Goal: Task Accomplishment & Management: Complete application form

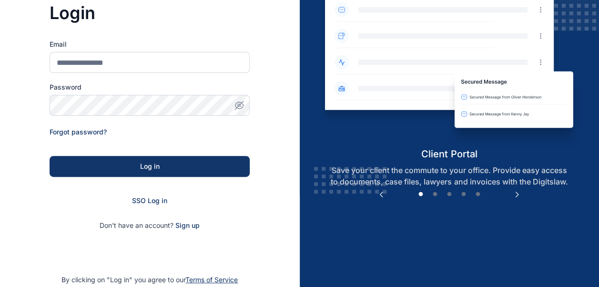
scroll to position [94, 0]
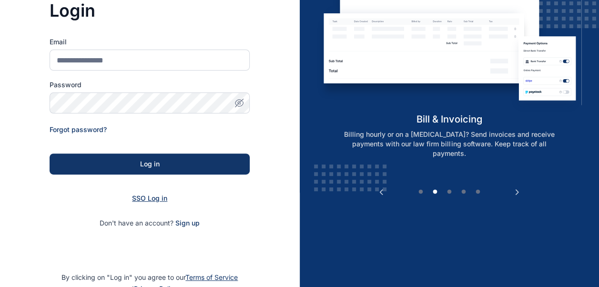
click at [157, 199] on span "SSO Log in" at bounding box center [149, 198] width 35 height 8
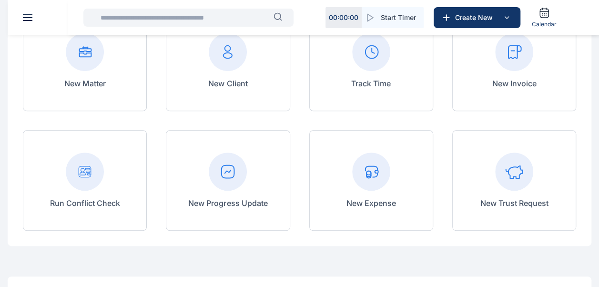
scroll to position [118, 0]
click at [248, 183] on div at bounding box center [227, 171] width 79 height 38
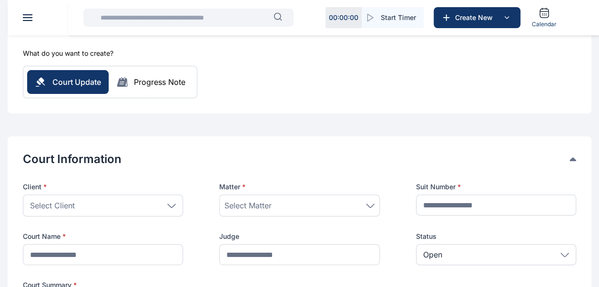
scroll to position [88, 0]
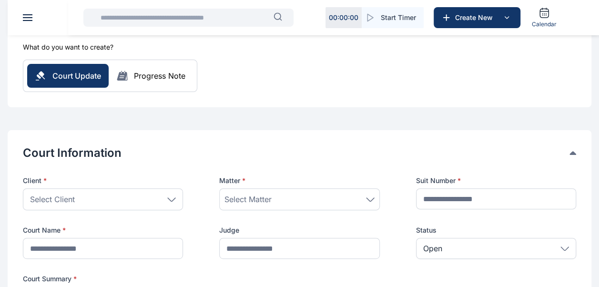
click at [248, 183] on div "Matter *" at bounding box center [299, 181] width 160 height 10
click at [152, 203] on div "Select Client" at bounding box center [103, 199] width 160 height 22
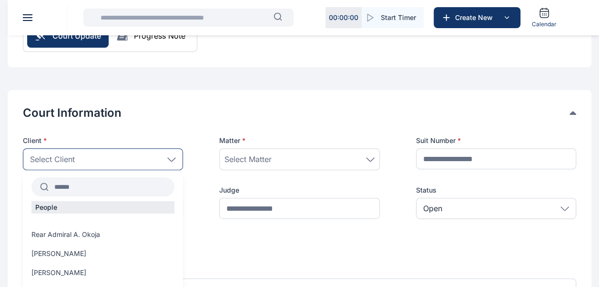
scroll to position [138, 0]
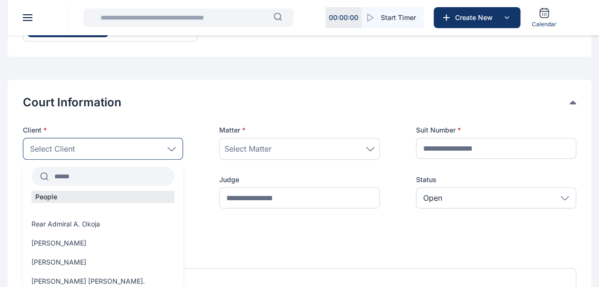
click at [113, 174] on input "text" at bounding box center [112, 176] width 126 height 17
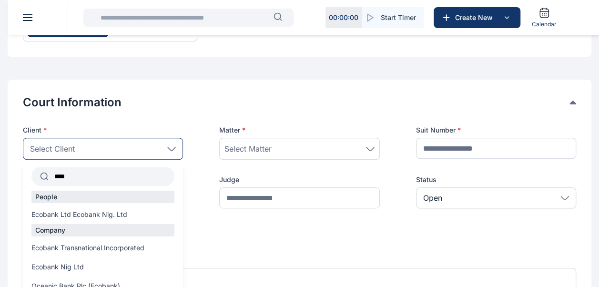
scroll to position [29, 0]
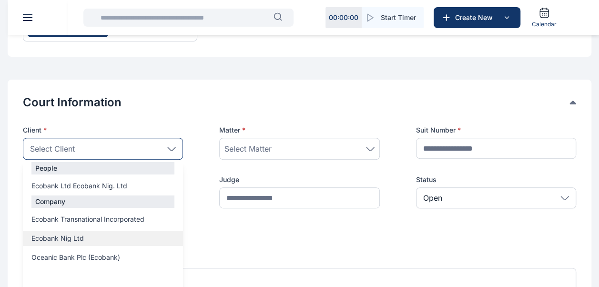
type input "****"
click at [81, 239] on span "Ecobank Nig Ltd" at bounding box center [57, 239] width 52 height 10
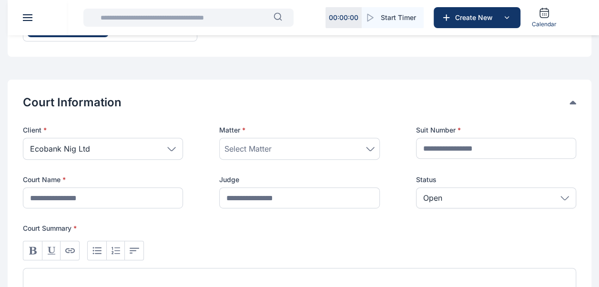
click at [255, 152] on span "Select Matter" at bounding box center [248, 148] width 47 height 11
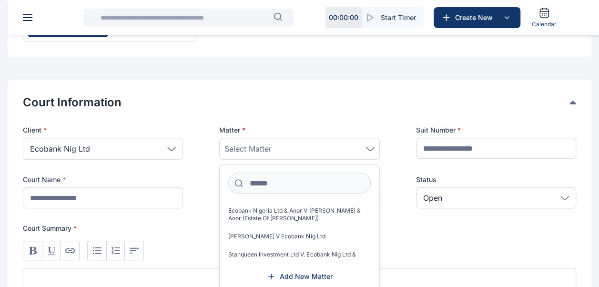
click at [254, 141] on div "Select Matter" at bounding box center [299, 149] width 160 height 22
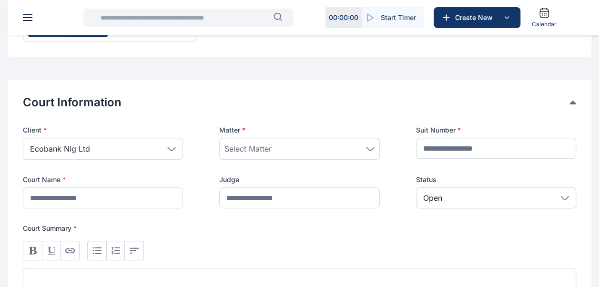
click at [255, 153] on span "Select Matter" at bounding box center [248, 148] width 47 height 11
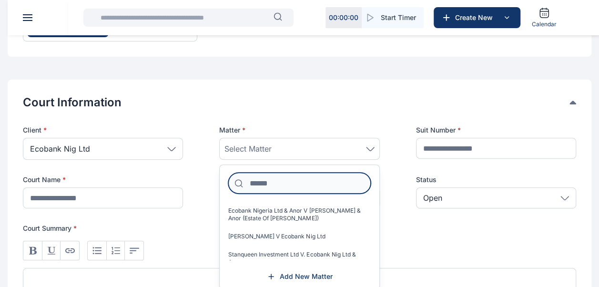
click at [258, 187] on input at bounding box center [299, 183] width 142 height 21
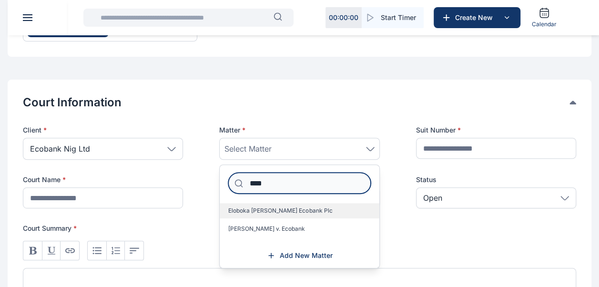
type input "****"
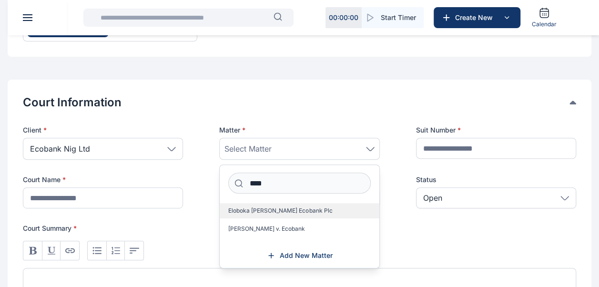
click at [258, 205] on label "Eloboka Benedicta v. Ecobank Plc" at bounding box center [299, 210] width 159 height 15
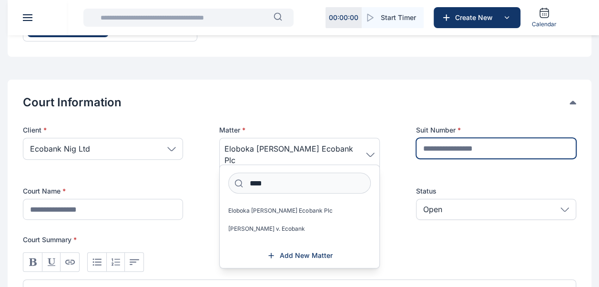
click at [456, 149] on input "text" at bounding box center [496, 148] width 160 height 21
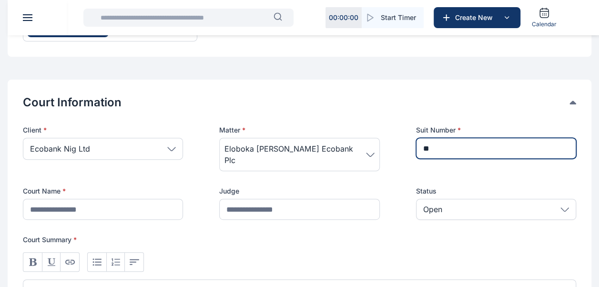
type input "*"
click at [455, 147] on input "**********" at bounding box center [496, 148] width 160 height 21
click at [469, 148] on input "**********" at bounding box center [496, 148] width 160 height 21
type input "**********"
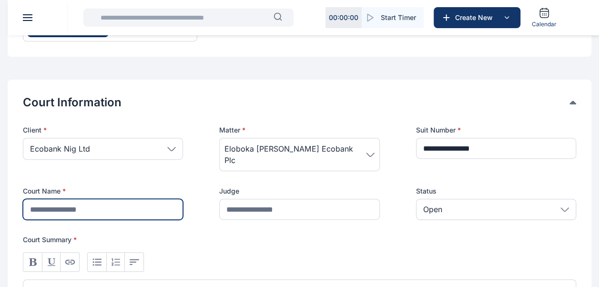
click at [130, 199] on input "text" at bounding box center [103, 209] width 160 height 21
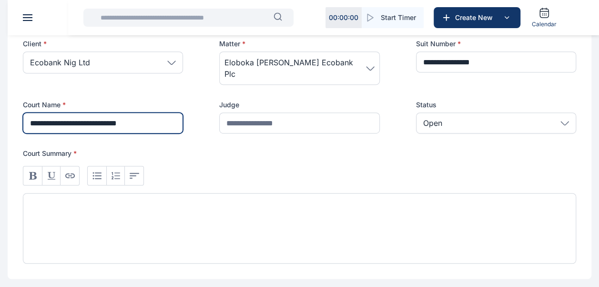
scroll to position [225, 0]
type input "**********"
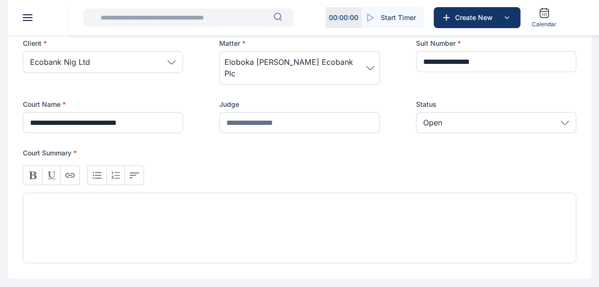
click at [115, 198] on div at bounding box center [300, 228] width 554 height 71
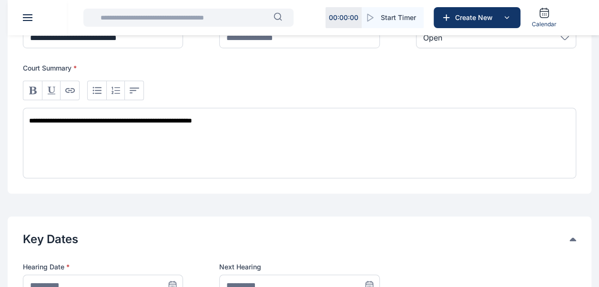
scroll to position [372, 0]
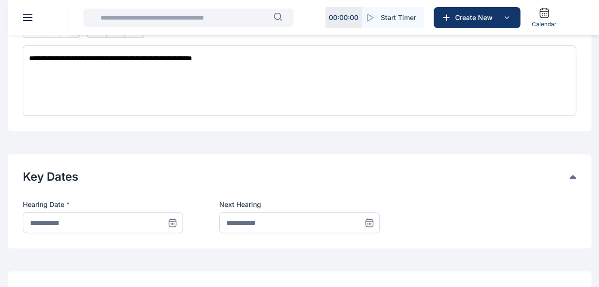
click at [175, 218] on icon at bounding box center [173, 223] width 10 height 10
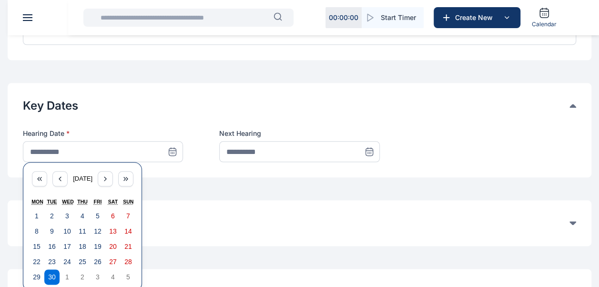
scroll to position [447, 0]
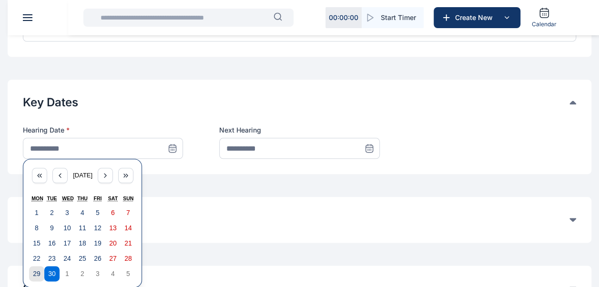
click at [39, 270] on abbr "29" at bounding box center [37, 274] width 8 height 8
type input "**********"
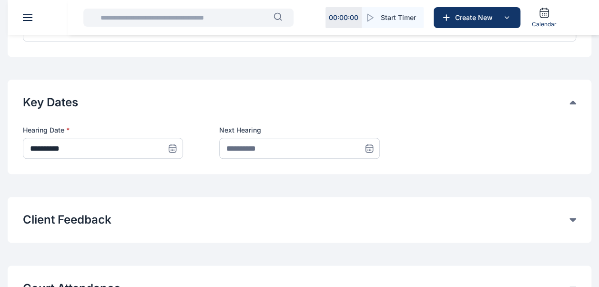
click at [371, 147] on icon at bounding box center [369, 147] width 7 height 0
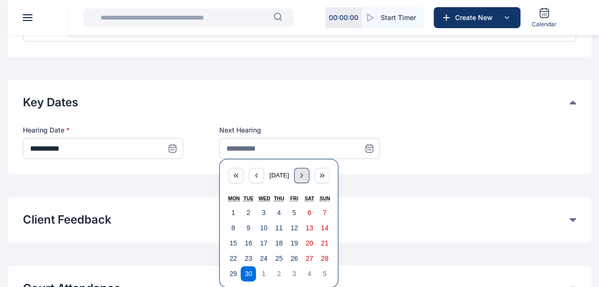
click at [306, 172] on icon "button" at bounding box center [302, 176] width 8 height 8
click at [270, 266] on button "26" at bounding box center [263, 273] width 15 height 15
type input "**********"
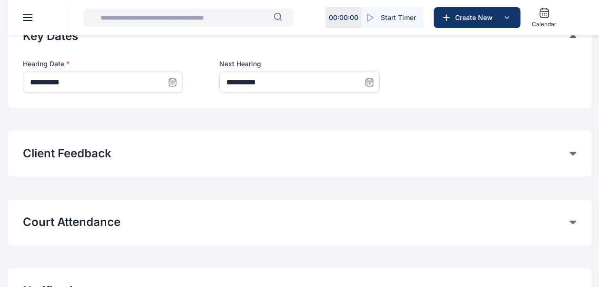
scroll to position [514, 0]
click at [193, 214] on button "Court Attendance" at bounding box center [296, 221] width 547 height 15
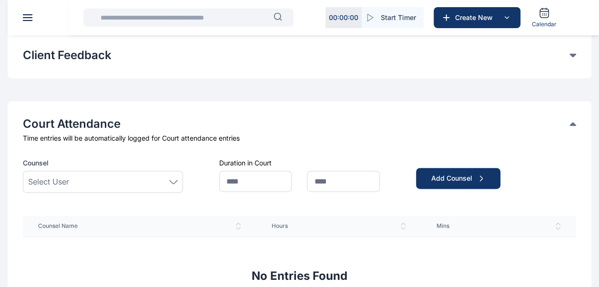
scroll to position [612, 0]
click at [128, 175] on div "Select User" at bounding box center [103, 180] width 150 height 11
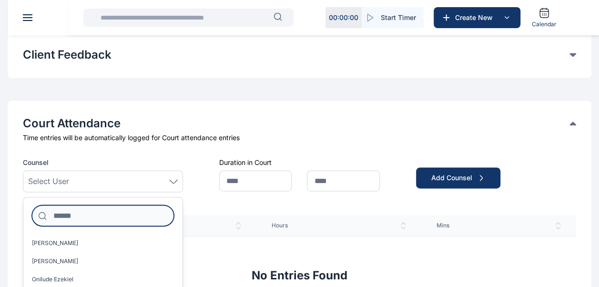
click at [105, 205] on input at bounding box center [103, 215] width 142 height 21
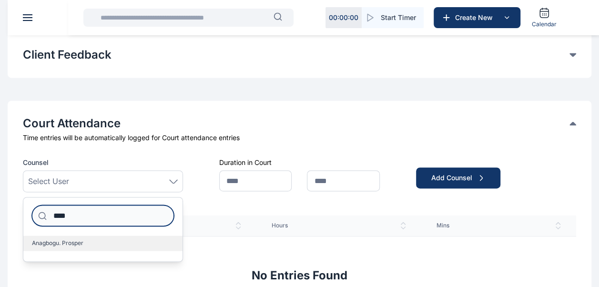
type input "****"
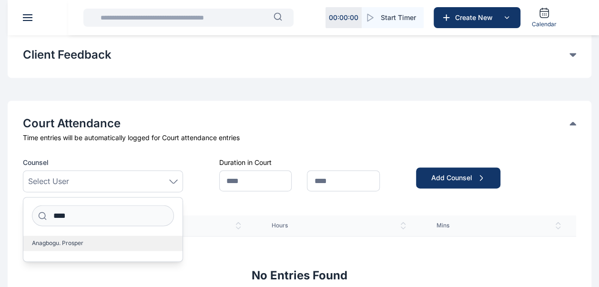
click at [58, 236] on label "Anagbogu. Prosper" at bounding box center [102, 243] width 159 height 15
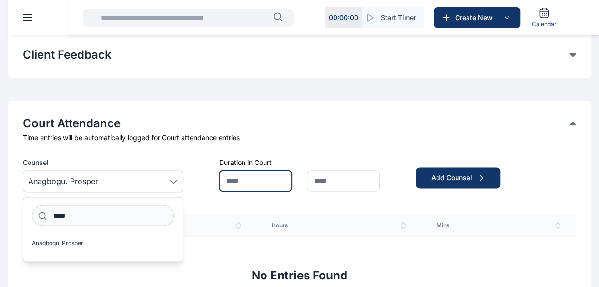
click at [247, 170] on input "text" at bounding box center [255, 180] width 72 height 21
type input "*"
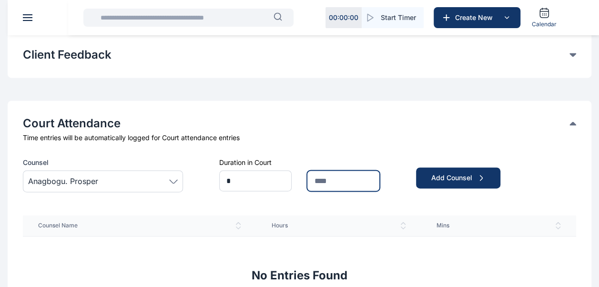
click at [324, 170] on input "text" at bounding box center [343, 180] width 72 height 21
type input "**"
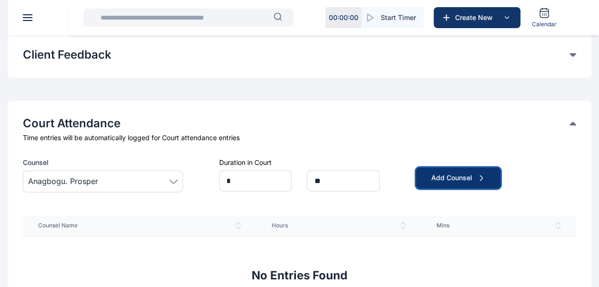
click at [438, 173] on div "Add Counsel" at bounding box center [459, 178] width 54 height 10
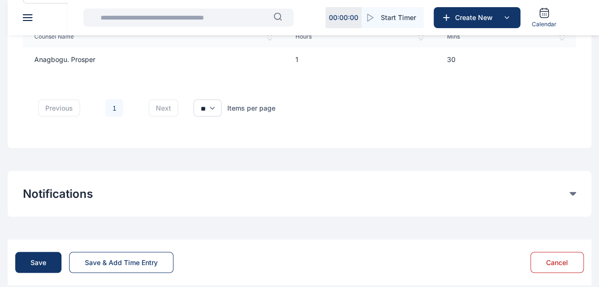
scroll to position [801, 0]
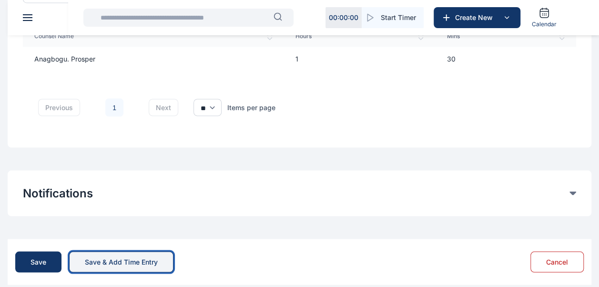
click at [131, 257] on div "Save & Add Time Entry" at bounding box center [121, 262] width 73 height 10
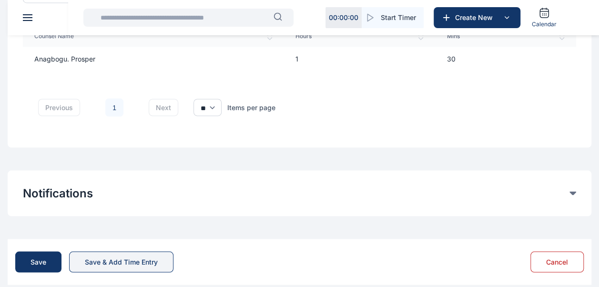
scroll to position [0, 0]
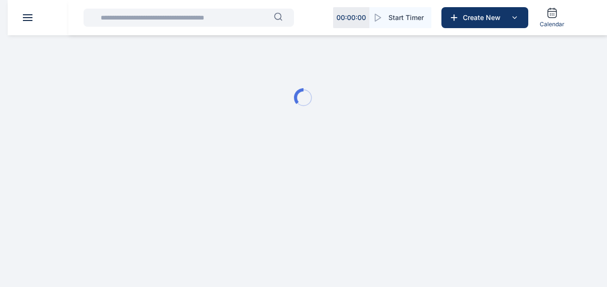
type input "**********"
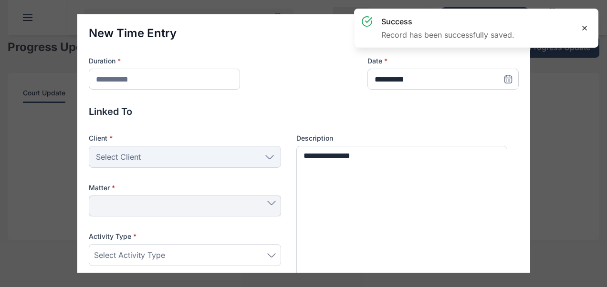
click at [584, 24] on icon at bounding box center [584, 28] width 8 height 8
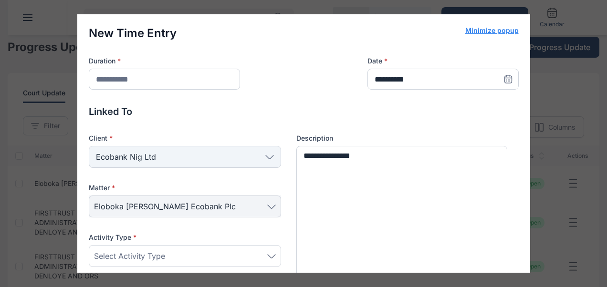
click at [487, 31] on button "Minimize popup" at bounding box center [491, 31] width 53 height 10
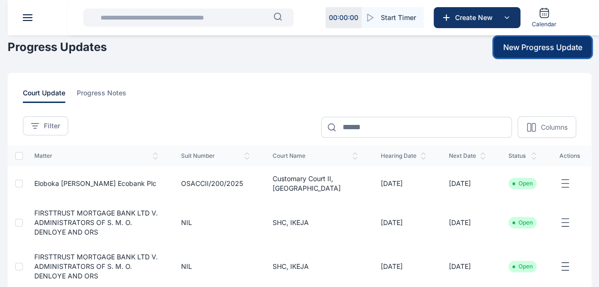
click at [539, 45] on span "New Progress Update" at bounding box center [543, 46] width 79 height 11
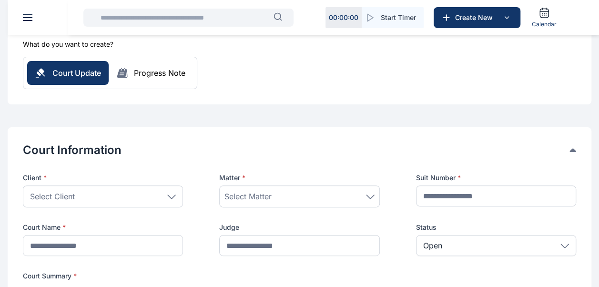
scroll to position [92, 0]
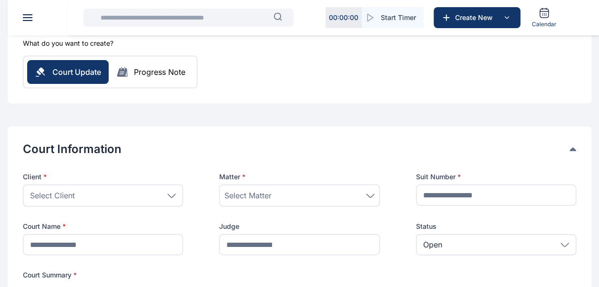
click at [106, 197] on div "Select Client" at bounding box center [103, 196] width 160 height 22
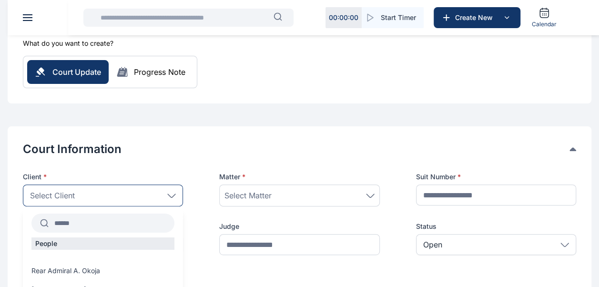
click at [89, 223] on input "text" at bounding box center [112, 223] width 126 height 17
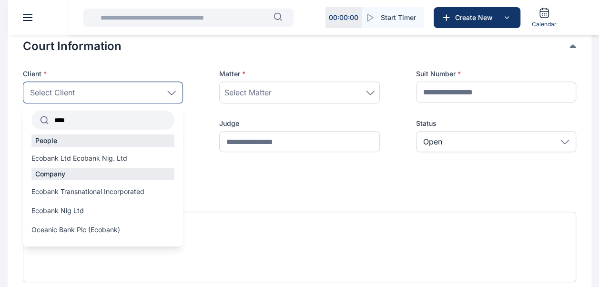
scroll to position [207, 0]
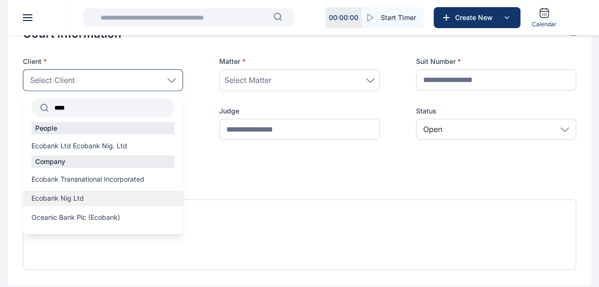
type input "****"
click at [64, 200] on span "Ecobank Nig Ltd" at bounding box center [57, 199] width 52 height 10
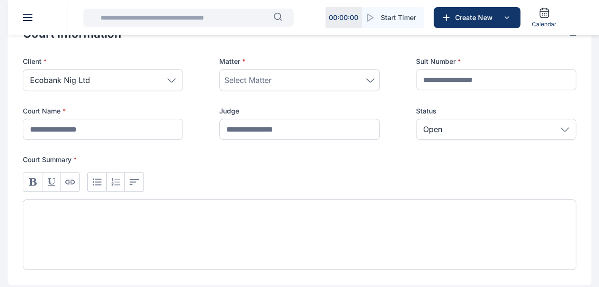
click at [280, 78] on div "Select Matter" at bounding box center [300, 79] width 150 height 11
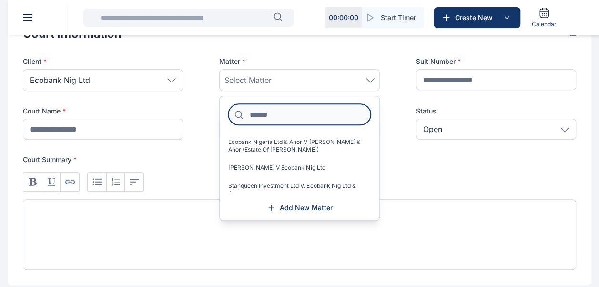
click at [271, 111] on input at bounding box center [299, 114] width 142 height 21
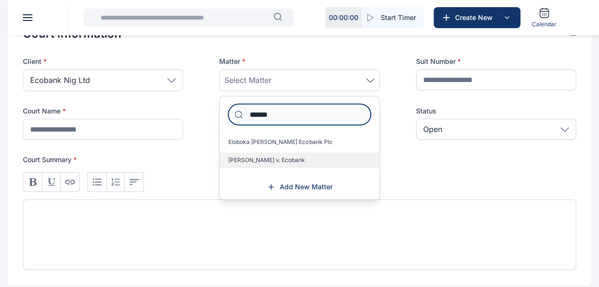
type input "******"
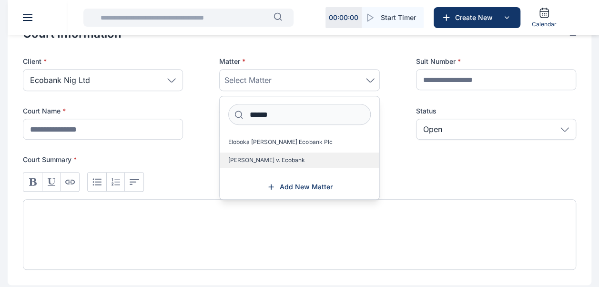
click at [239, 157] on span "Dennis Eloboka v. Ecobank" at bounding box center [266, 160] width 77 height 8
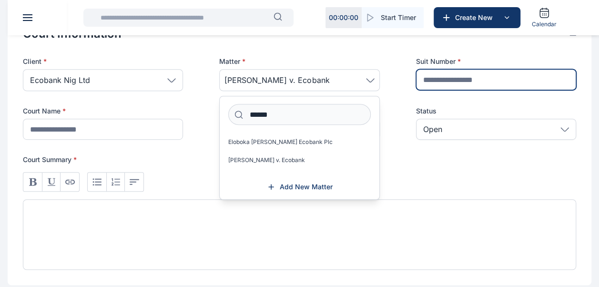
click at [454, 73] on input "text" at bounding box center [496, 79] width 160 height 21
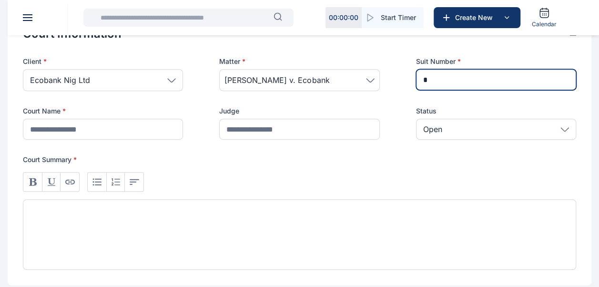
type input "**********"
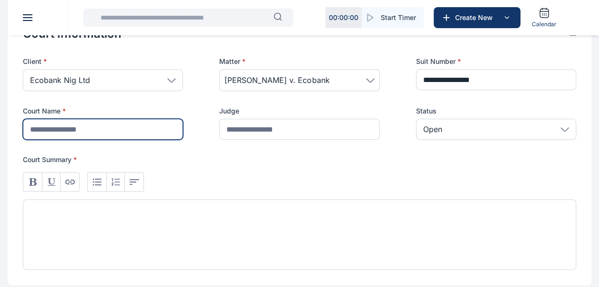
type input "**********"
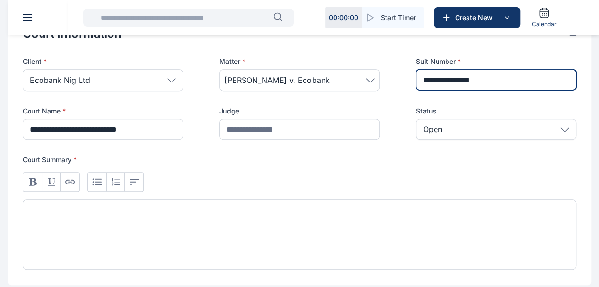
click at [471, 76] on input "**********" at bounding box center [496, 79] width 160 height 21
type input "**********"
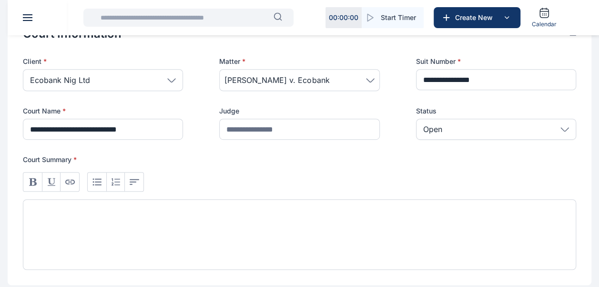
click at [183, 223] on div at bounding box center [300, 234] width 554 height 71
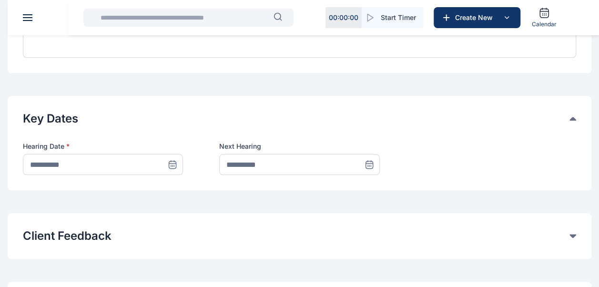
scroll to position [419, 0]
click at [175, 164] on icon at bounding box center [173, 165] width 10 height 10
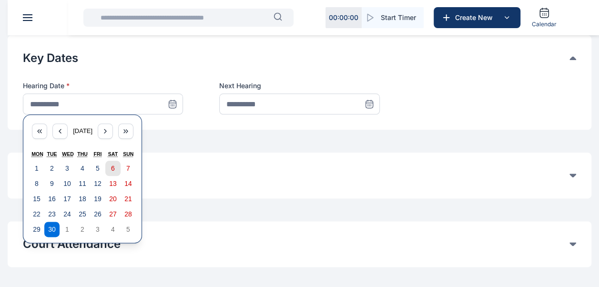
scroll to position [487, 0]
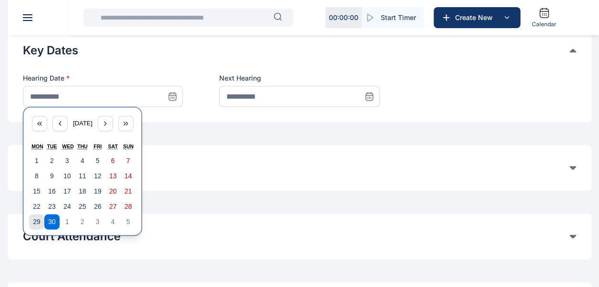
click at [33, 220] on abbr "29" at bounding box center [37, 222] width 8 height 8
type input "**********"
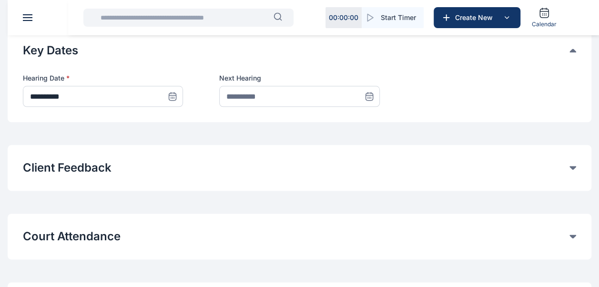
click at [368, 95] on icon at bounding box center [369, 95] width 7 height 0
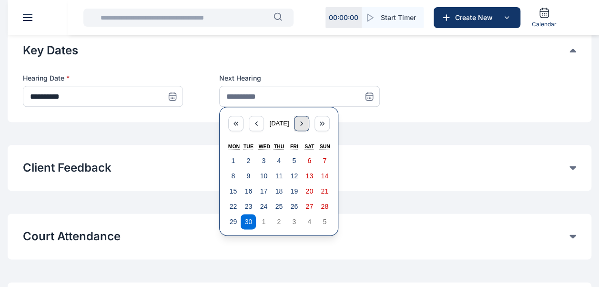
click at [306, 125] on icon "button" at bounding box center [302, 124] width 8 height 8
click at [266, 219] on abbr "26" at bounding box center [264, 222] width 8 height 8
type input "**********"
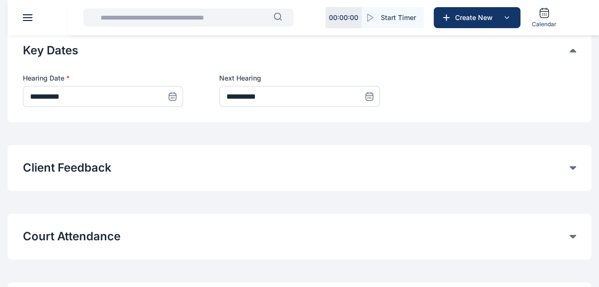
click at [112, 235] on button "Court Attendance" at bounding box center [296, 236] width 547 height 15
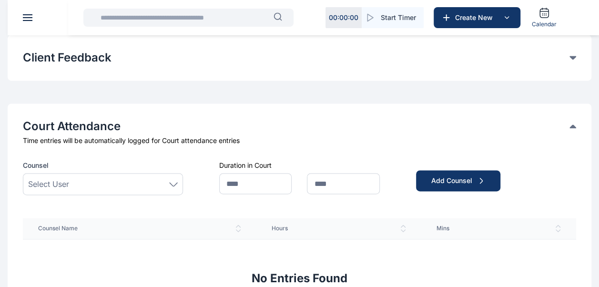
scroll to position [598, 0]
click at [94, 190] on div "Select User" at bounding box center [103, 184] width 160 height 22
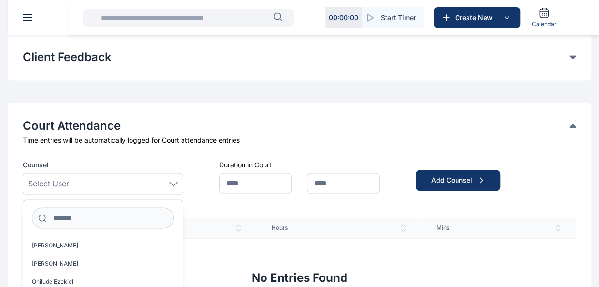
drag, startPoint x: 94, startPoint y: 190, endPoint x: 86, endPoint y: 217, distance: 28.1
click at [86, 195] on div "Select User Joseph Okonkwor Asotie Olubunmi Onilude Ezekiel Uba Ebubechukwu Ola…" at bounding box center [103, 184] width 160 height 22
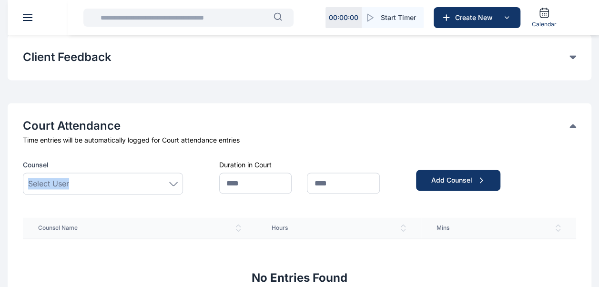
click at [111, 180] on div "Select User" at bounding box center [103, 183] width 150 height 11
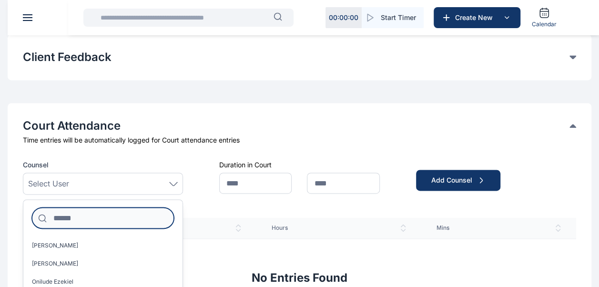
click at [99, 218] on input at bounding box center [103, 217] width 142 height 21
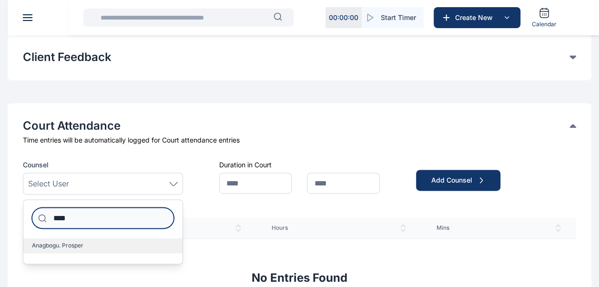
type input "****"
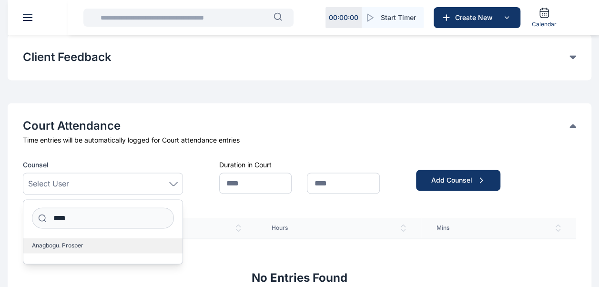
click at [77, 251] on label "Anagbogu. Prosper" at bounding box center [102, 245] width 159 height 15
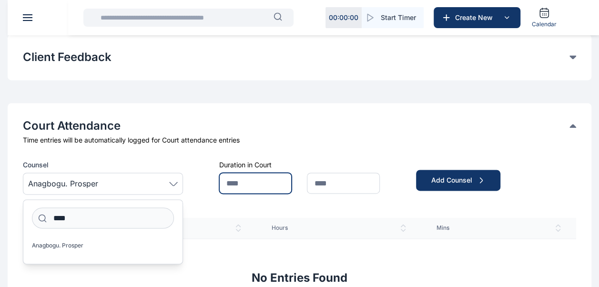
click at [249, 182] on input "text" at bounding box center [255, 183] width 72 height 21
type input "*"
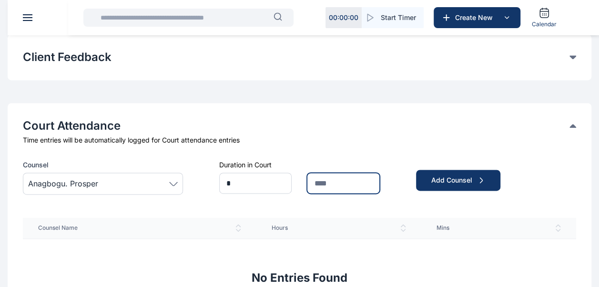
click at [373, 181] on input "text" at bounding box center [343, 183] width 72 height 21
type input "*"
type input "**"
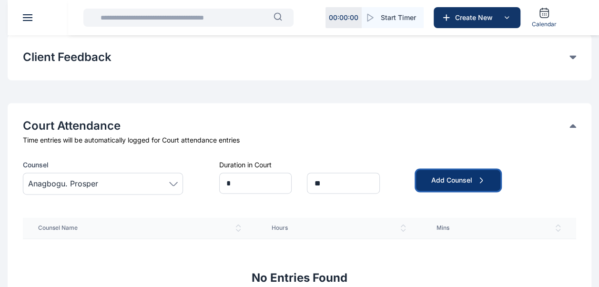
click at [475, 175] on div "Add Counsel" at bounding box center [459, 180] width 54 height 10
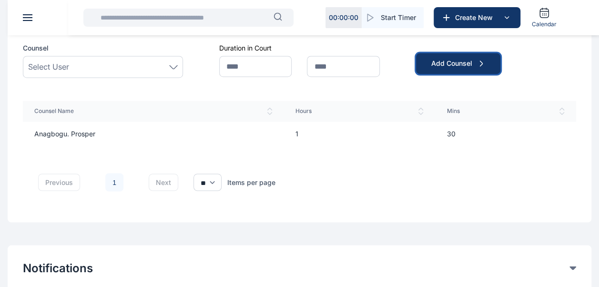
scroll to position [801, 0]
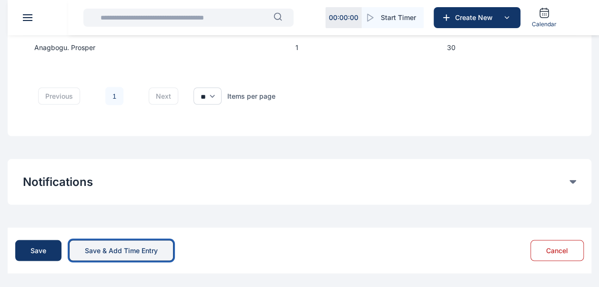
click at [130, 256] on button "Save & Add Time Entry" at bounding box center [121, 250] width 104 height 21
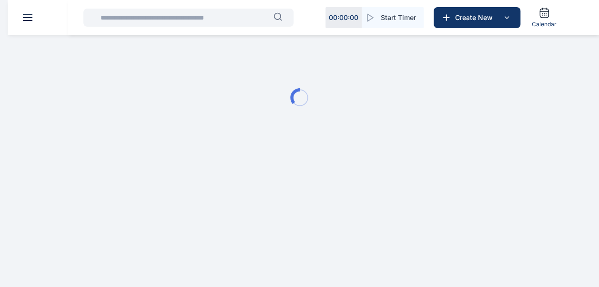
scroll to position [0, 0]
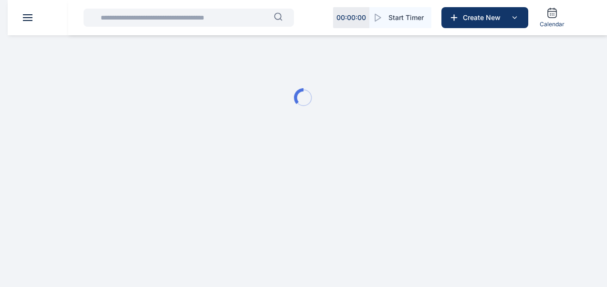
type input "**********"
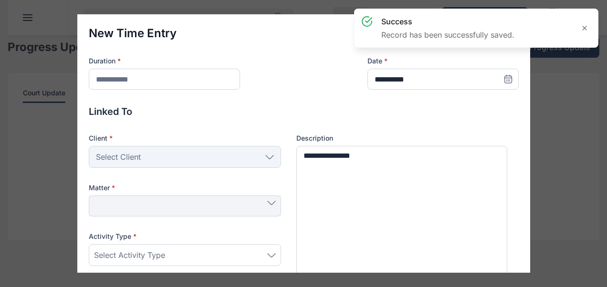
click at [130, 256] on span "Select Activity Type" at bounding box center [129, 254] width 71 height 11
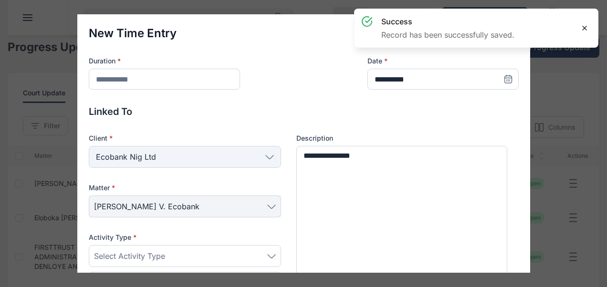
click at [583, 25] on icon at bounding box center [584, 28] width 8 height 8
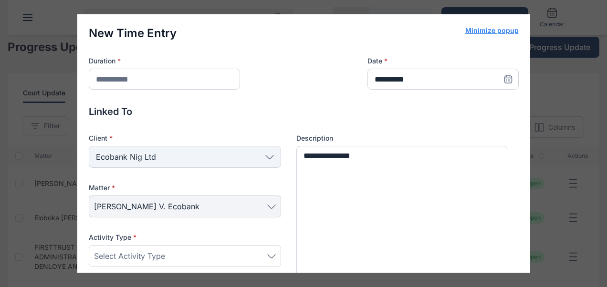
click at [484, 32] on button "Minimize popup" at bounding box center [491, 31] width 53 height 10
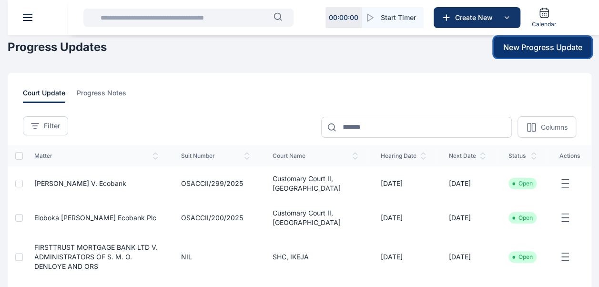
click at [516, 49] on span "New Progress Update" at bounding box center [543, 46] width 79 height 11
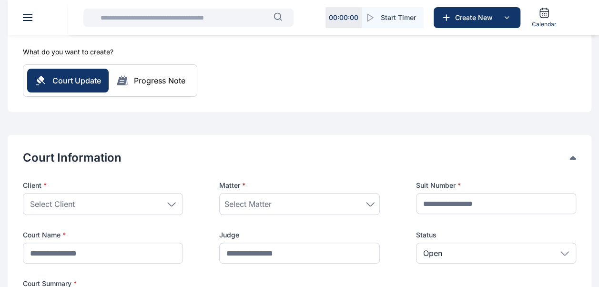
scroll to position [85, 0]
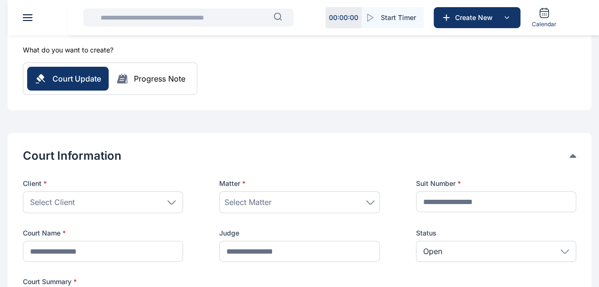
click at [155, 201] on div "Select Client" at bounding box center [103, 202] width 160 height 22
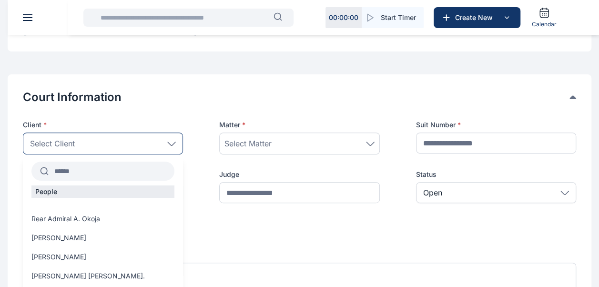
scroll to position [144, 0]
click at [119, 172] on input "text" at bounding box center [112, 170] width 126 height 17
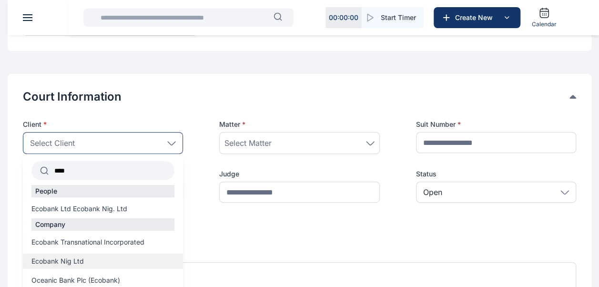
type input "****"
click at [87, 258] on label "Ecobank Nig Ltd" at bounding box center [103, 262] width 160 height 10
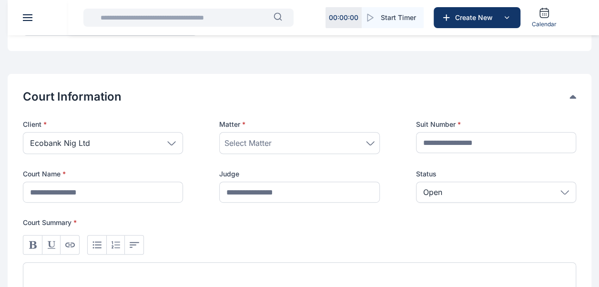
click at [258, 139] on span "Select Matter" at bounding box center [248, 142] width 47 height 11
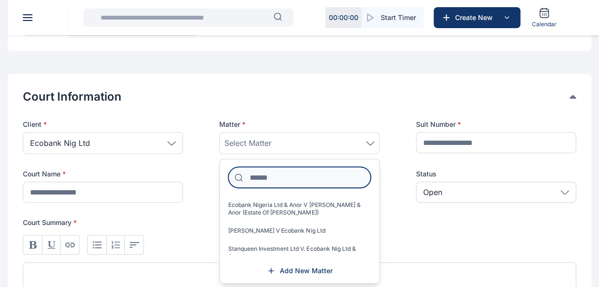
click at [259, 181] on input at bounding box center [299, 177] width 142 height 21
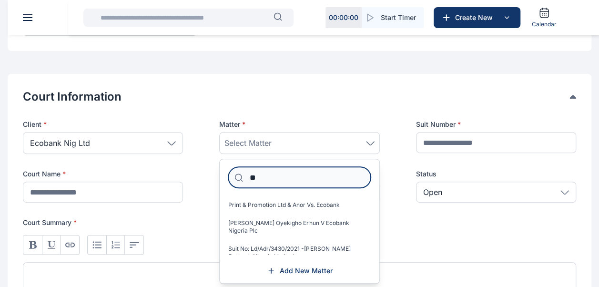
type input "*"
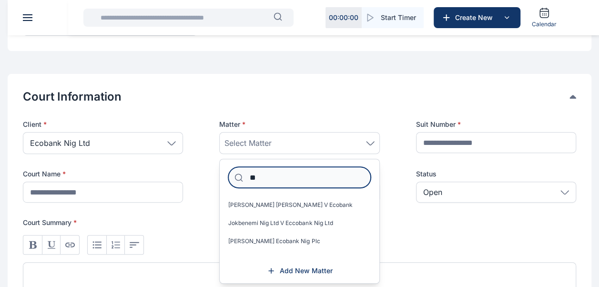
type input "*"
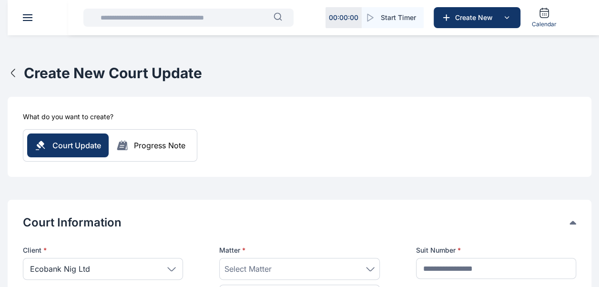
scroll to position [0, 0]
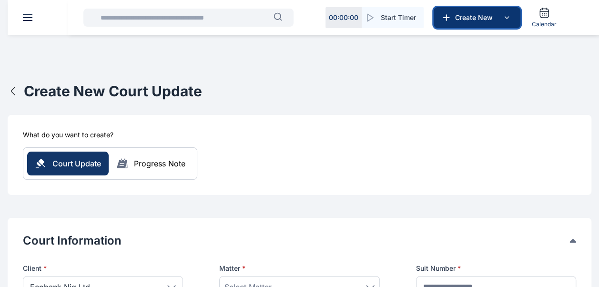
click at [514, 14] on button "Create New" at bounding box center [477, 17] width 87 height 21
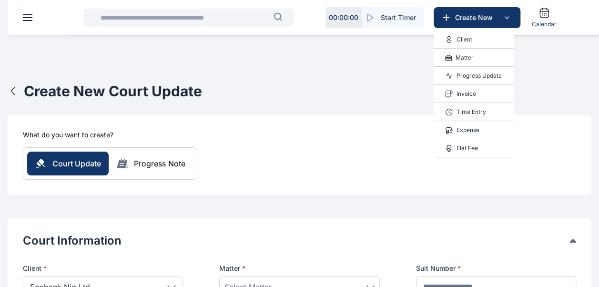
click at [474, 62] on div "Matter" at bounding box center [474, 58] width 80 height 18
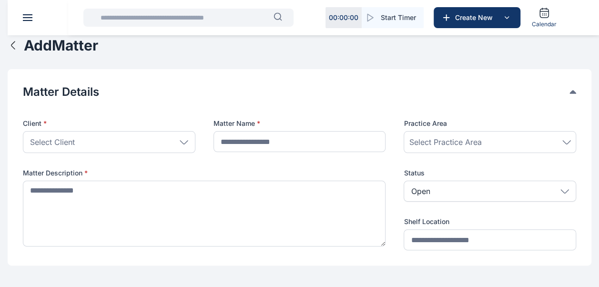
click at [180, 140] on icon at bounding box center [184, 141] width 8 height 3
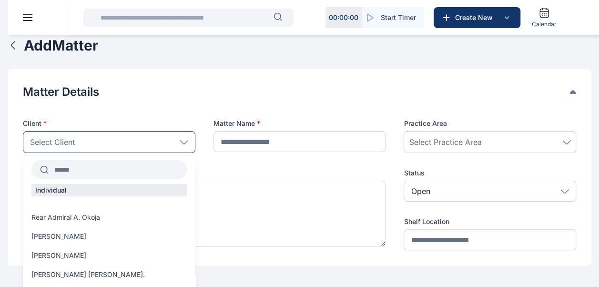
click at [143, 176] on input "text" at bounding box center [118, 169] width 138 height 17
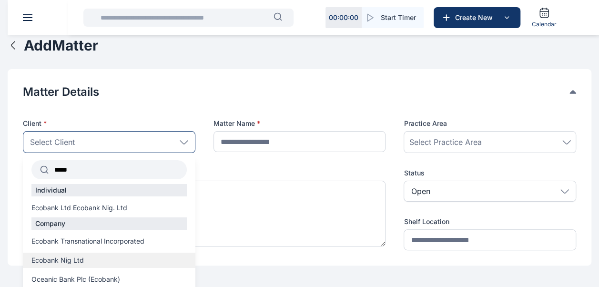
type input "*****"
click at [78, 263] on span "Ecobank Nig Ltd" at bounding box center [57, 261] width 52 height 10
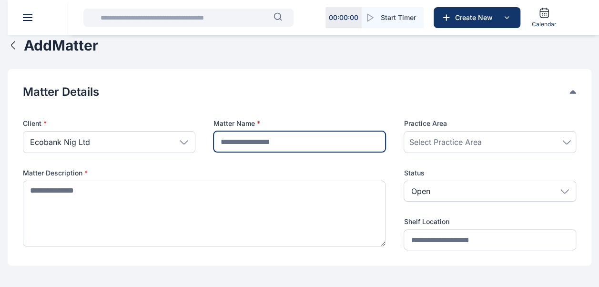
click at [289, 136] on input "text" at bounding box center [300, 141] width 173 height 21
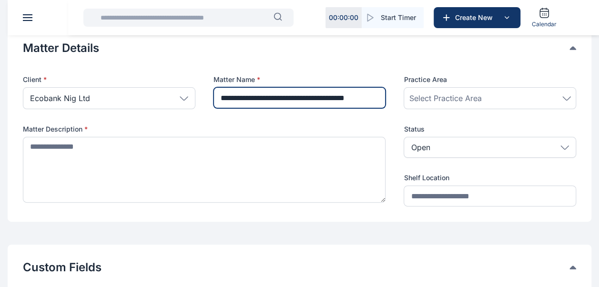
scroll to position [44, 0]
type input "**********"
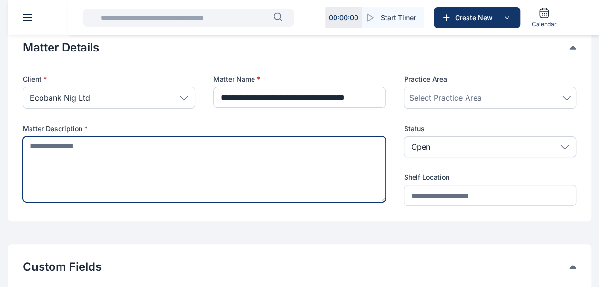
click at [237, 148] on textarea at bounding box center [204, 169] width 363 height 66
type textarea "*"
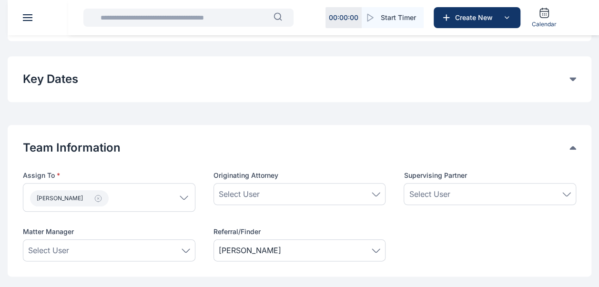
scroll to position [428, 0]
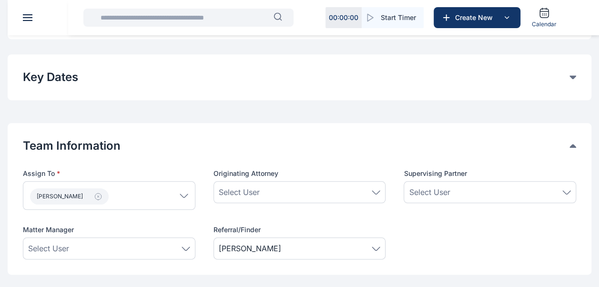
click at [95, 195] on icon "button" at bounding box center [98, 197] width 8 height 8
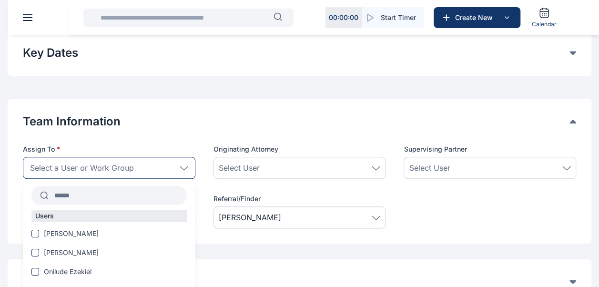
scroll to position [453, 0]
click at [136, 166] on div "Select a User or Work Group" at bounding box center [109, 167] width 173 height 22
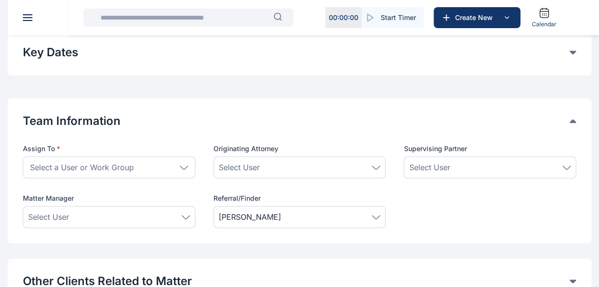
click at [136, 166] on div "Select a User or Work Group" at bounding box center [109, 167] width 173 height 22
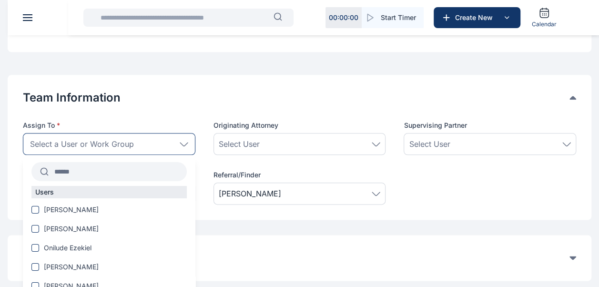
scroll to position [479, 0]
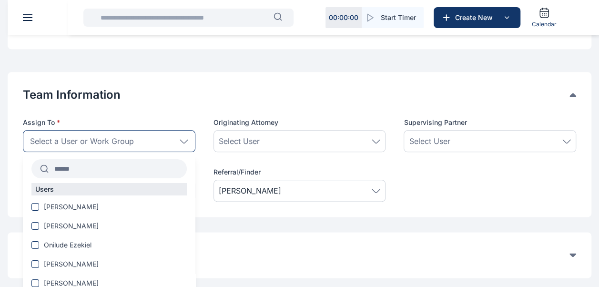
click at [103, 170] on input "text" at bounding box center [118, 168] width 138 height 17
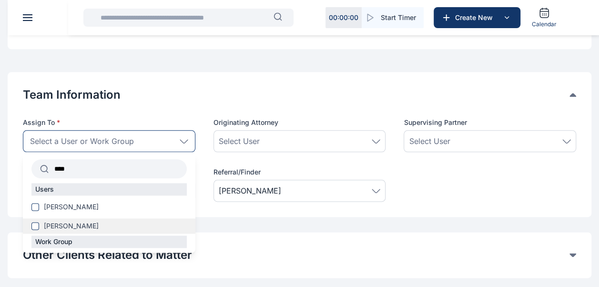
type input "****"
click at [35, 228] on span at bounding box center [35, 226] width 8 height 8
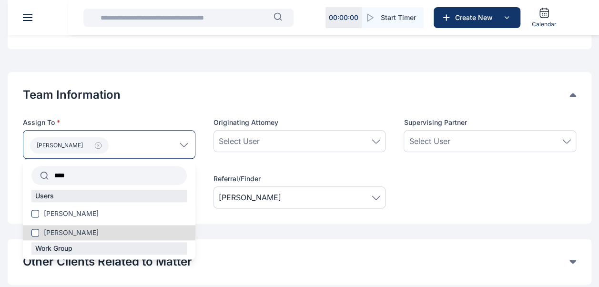
click at [238, 215] on div "Team Information Assign To * Ogbolu Richard **** Users Obiamiwe Richard Ogbolu …" at bounding box center [300, 148] width 584 height 152
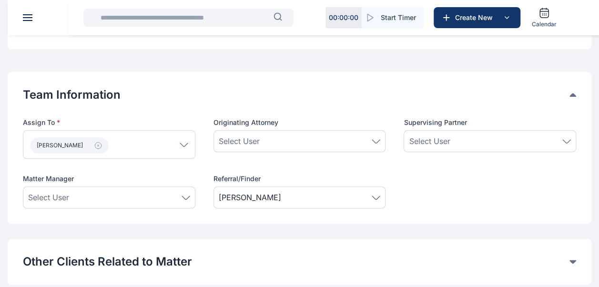
click at [377, 142] on div "Select User" at bounding box center [300, 140] width 162 height 11
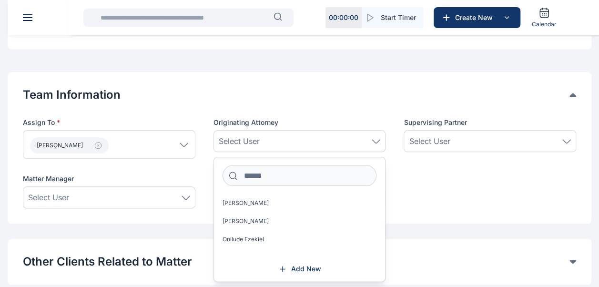
click at [418, 174] on div "Assign To * Ogbolu Richard **** Users Obiamiwe Richard Ogbolu Richard Work Grou…" at bounding box center [300, 163] width 554 height 91
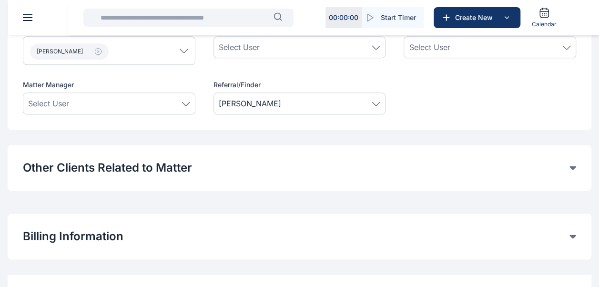
scroll to position [620, 0]
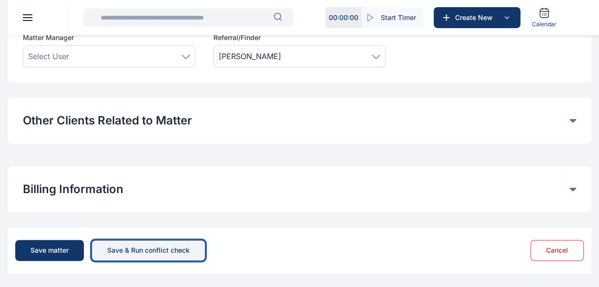
click at [138, 251] on div "Save & Run conflict check" at bounding box center [148, 251] width 83 height 10
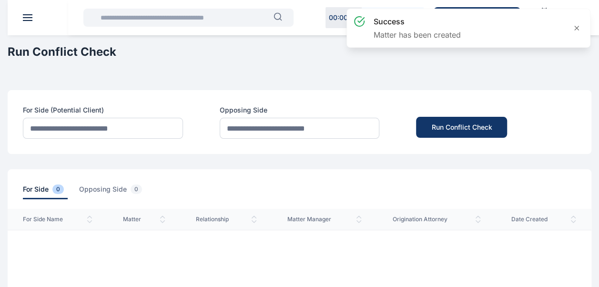
click at [31, 17] on span at bounding box center [28, 17] width 10 height 1
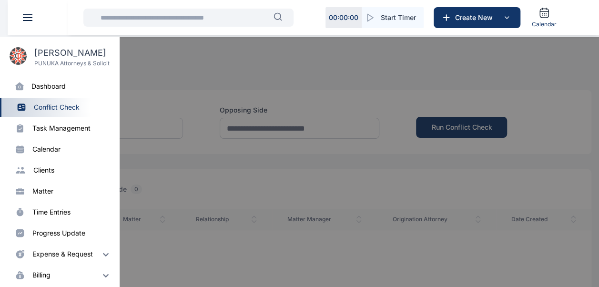
click at [57, 230] on div "progress update" at bounding box center [58, 233] width 53 height 10
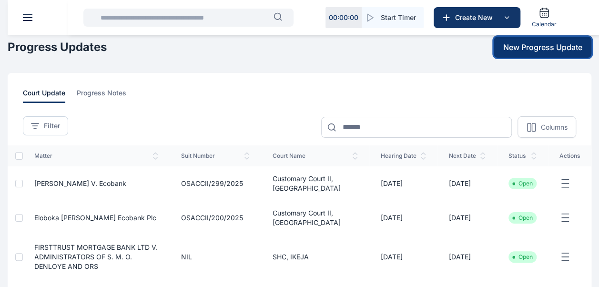
click at [526, 51] on span "New Progress Update" at bounding box center [543, 46] width 79 height 11
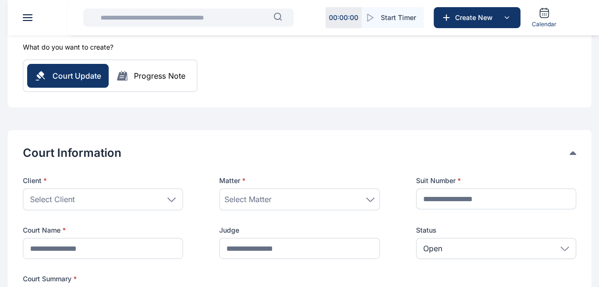
scroll to position [91, 0]
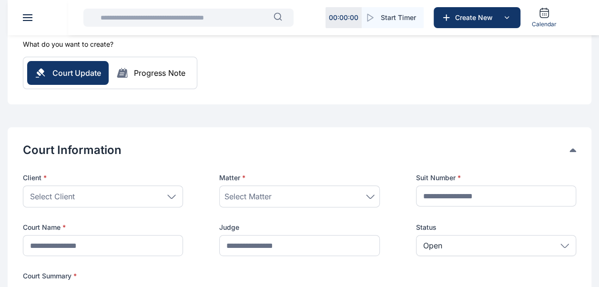
click at [172, 199] on div "Select Client" at bounding box center [103, 197] width 160 height 22
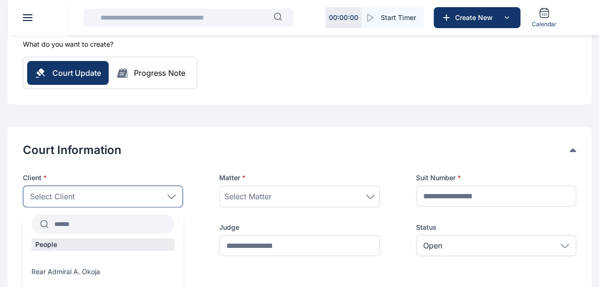
click at [134, 225] on input "text" at bounding box center [112, 224] width 126 height 17
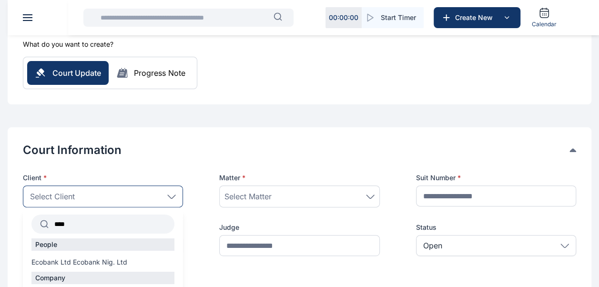
scroll to position [29, 0]
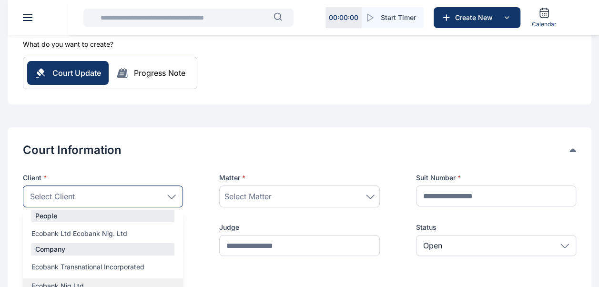
type input "****"
click at [77, 281] on span "Ecobank Nig Ltd" at bounding box center [57, 286] width 52 height 10
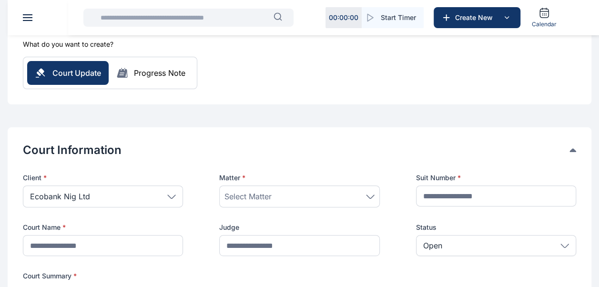
click at [268, 201] on span "Select Matter" at bounding box center [248, 196] width 47 height 11
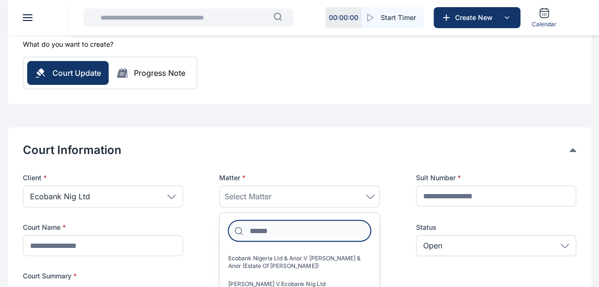
click at [268, 227] on input at bounding box center [299, 230] width 142 height 21
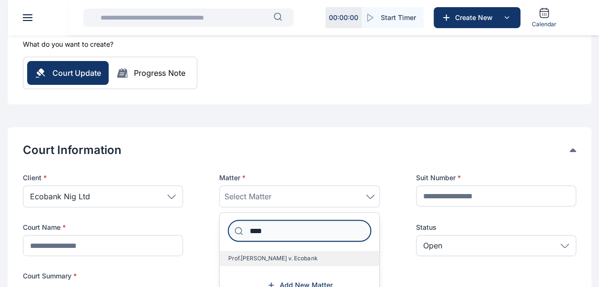
type input "****"
click at [279, 261] on span "Prof. Jonathan Umezuluike Aligbe v. Ecobank" at bounding box center [272, 259] width 89 height 8
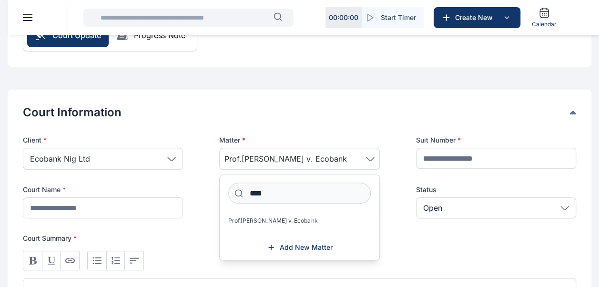
scroll to position [133, 0]
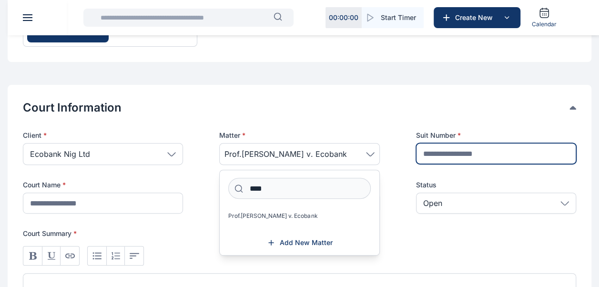
click at [462, 154] on input "text" at bounding box center [496, 153] width 160 height 21
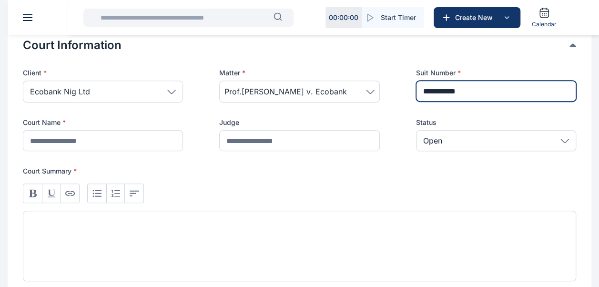
scroll to position [196, 0]
type input "**********"
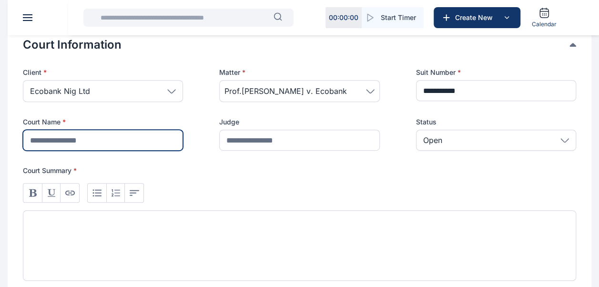
click at [123, 146] on input "text" at bounding box center [103, 140] width 160 height 21
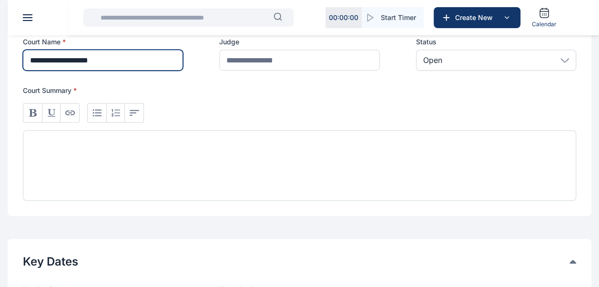
scroll to position [279, 0]
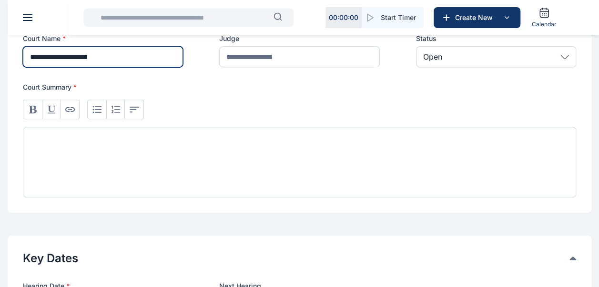
type input "**********"
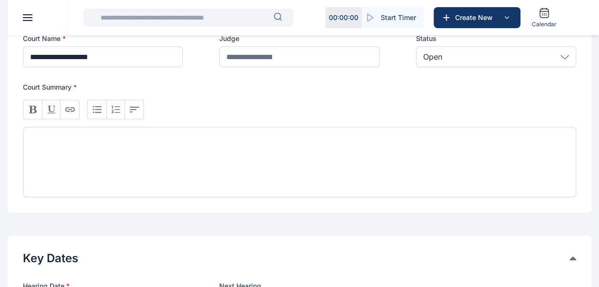
click at [116, 146] on div at bounding box center [300, 162] width 554 height 71
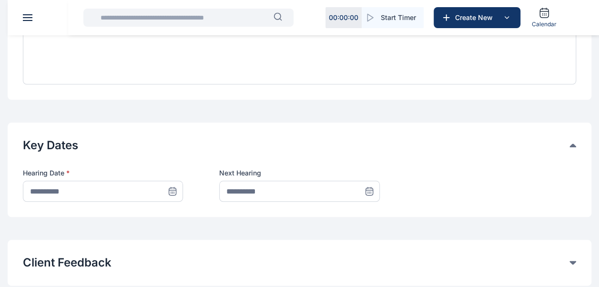
scroll to position [393, 0]
click at [175, 195] on icon at bounding box center [173, 191] width 10 height 10
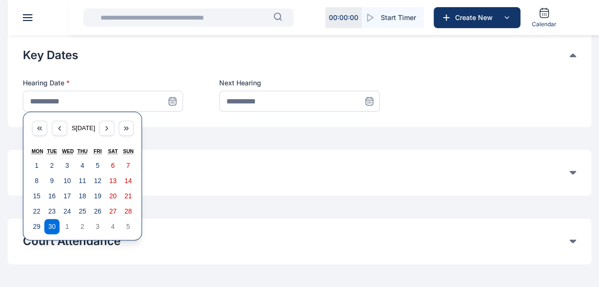
scroll to position [483, 0]
click at [38, 230] on abbr "29" at bounding box center [37, 226] width 8 height 8
type input "**********"
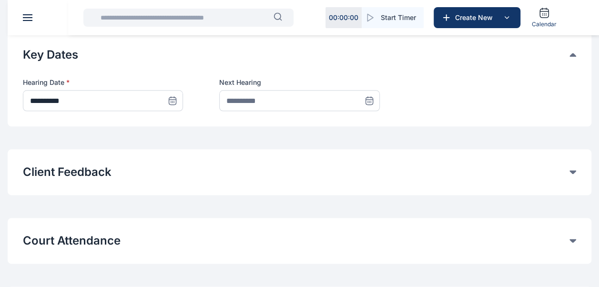
click at [372, 105] on icon at bounding box center [370, 101] width 10 height 10
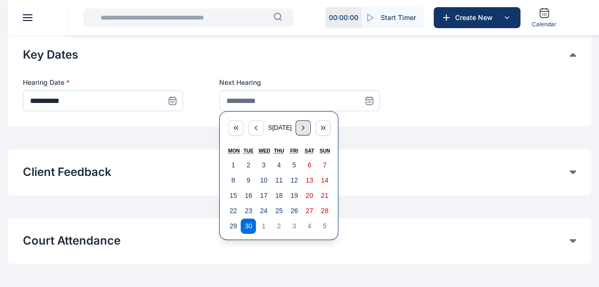
click at [307, 132] on icon "button" at bounding box center [303, 128] width 8 height 8
click at [307, 132] on icon "button" at bounding box center [304, 128] width 8 height 8
click at [249, 215] on abbr "18" at bounding box center [249, 211] width 8 height 8
type input "**********"
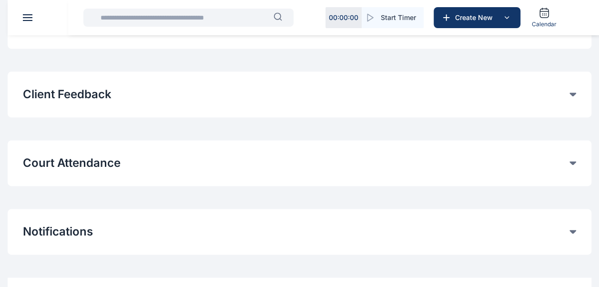
scroll to position [561, 0]
click at [118, 170] on button "Court Attendance" at bounding box center [296, 162] width 547 height 15
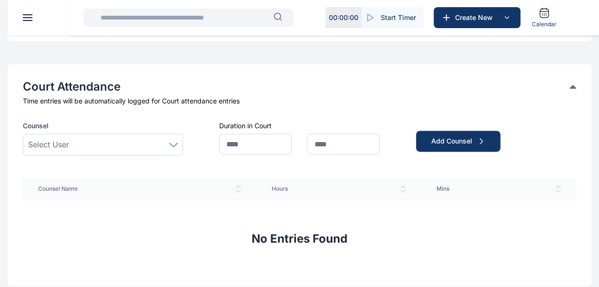
scroll to position [638, 0]
click at [93, 150] on div "Select User" at bounding box center [103, 143] width 150 height 11
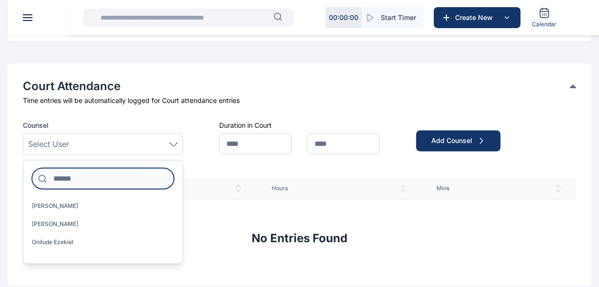
click at [92, 187] on input at bounding box center [103, 178] width 142 height 21
type input "***"
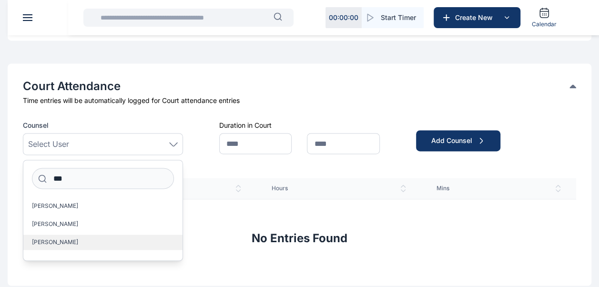
click at [65, 246] on span "Ogbolu Richard" at bounding box center [55, 242] width 46 height 8
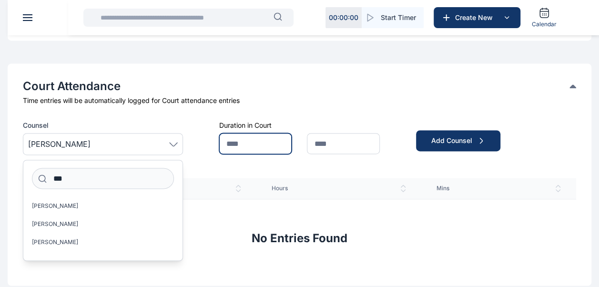
click at [245, 154] on input "text" at bounding box center [255, 143] width 72 height 21
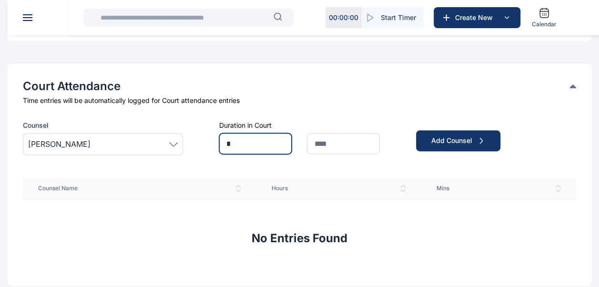
type input "*"
click at [331, 154] on input "text" at bounding box center [343, 143] width 72 height 21
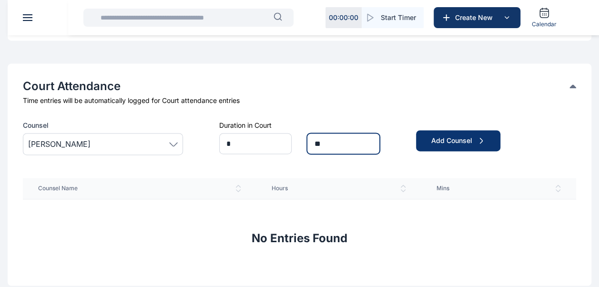
type input "**"
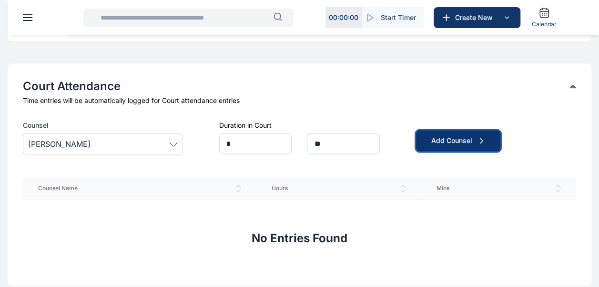
click at [477, 143] on button "Add Counsel" at bounding box center [458, 140] width 84 height 21
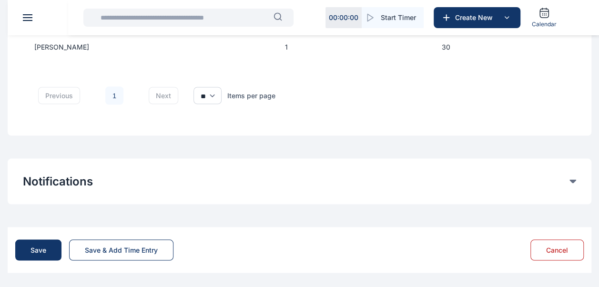
scroll to position [813, 0]
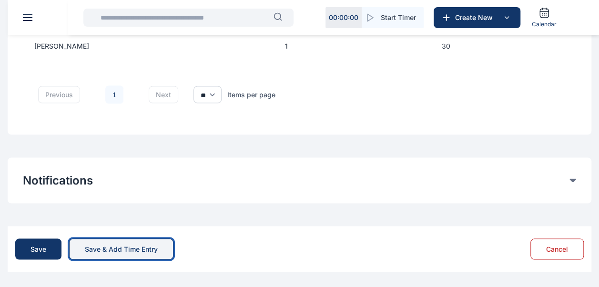
click at [130, 246] on div "Save & Add Time Entry" at bounding box center [121, 249] width 73 height 10
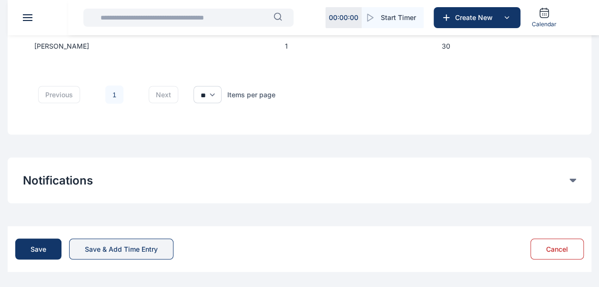
scroll to position [0, 0]
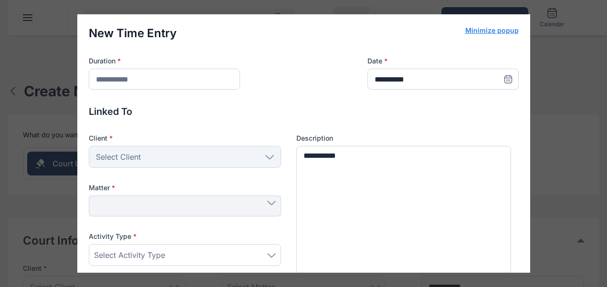
type input "**********"
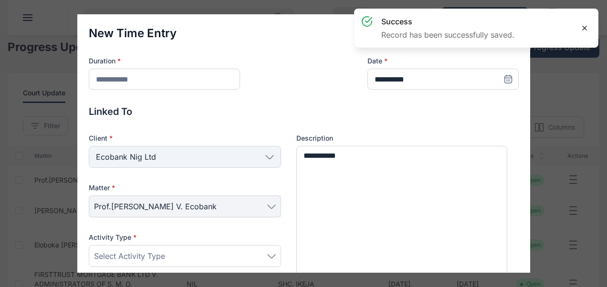
click at [585, 22] on div at bounding box center [584, 28] width 19 height 19
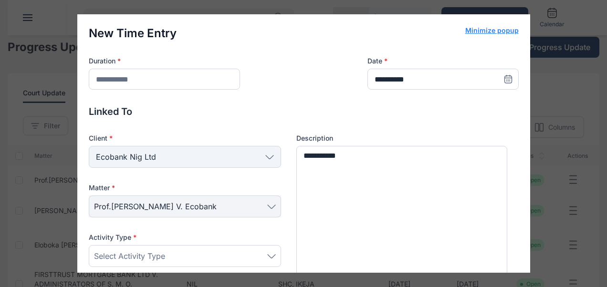
click at [498, 31] on button "Minimize popup" at bounding box center [491, 31] width 53 height 10
